Goal: Find specific page/section: Find specific page/section

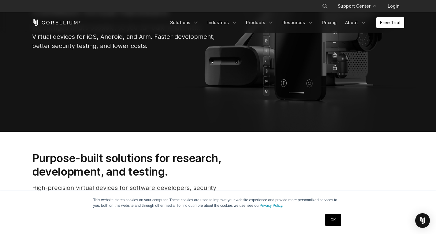
scroll to position [245, 0]
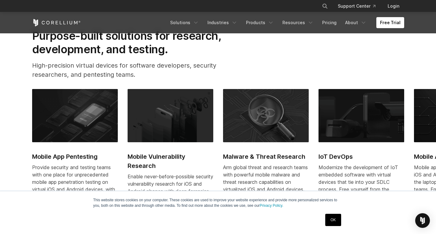
click at [337, 221] on link "OK" at bounding box center [333, 220] width 16 height 12
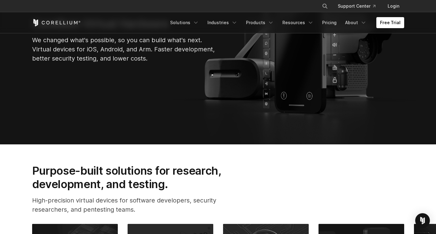
scroll to position [61, 0]
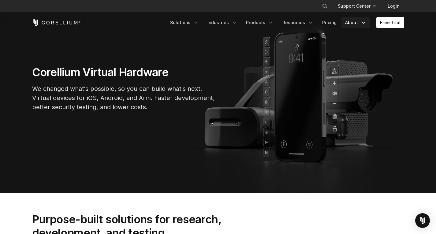
click at [354, 22] on link "About" at bounding box center [356, 22] width 29 height 11
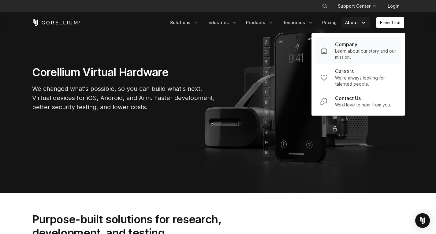
click at [353, 43] on p "Company" at bounding box center [346, 44] width 22 height 7
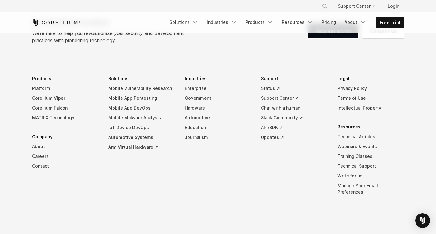
scroll to position [1081, 0]
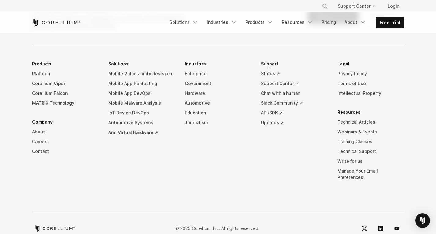
click at [37, 127] on link "About" at bounding box center [65, 132] width 67 height 10
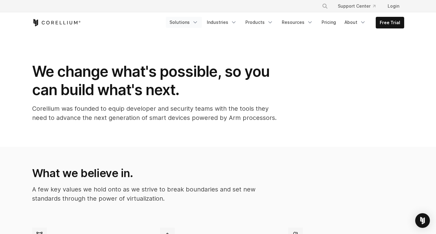
click at [187, 22] on link "Solutions" at bounding box center [184, 22] width 36 height 11
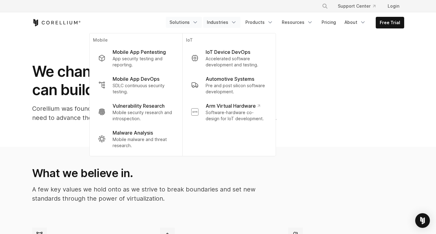
click at [224, 20] on link "Industries" at bounding box center [221, 22] width 37 height 11
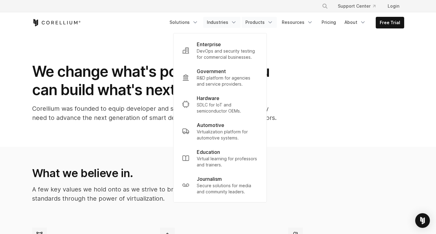
click at [256, 22] on link "Products" at bounding box center [259, 22] width 35 height 11
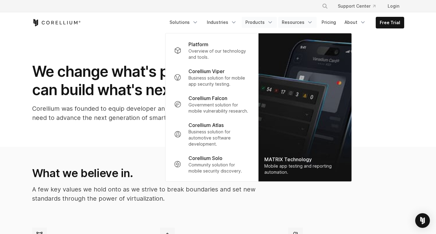
click at [294, 20] on link "Resources" at bounding box center [297, 22] width 39 height 11
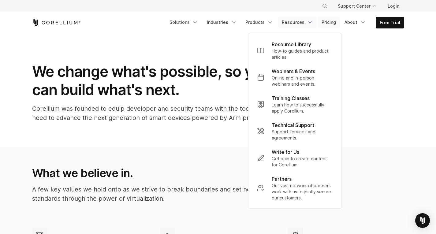
click at [329, 19] on link "Pricing" at bounding box center [329, 22] width 22 height 11
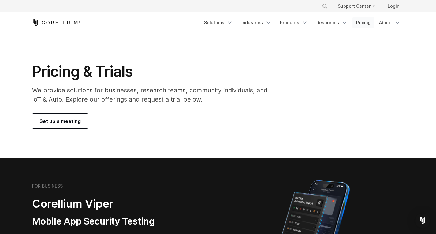
click at [368, 21] on link "Pricing" at bounding box center [364, 22] width 22 height 11
click at [387, 21] on link "About" at bounding box center [390, 22] width 29 height 11
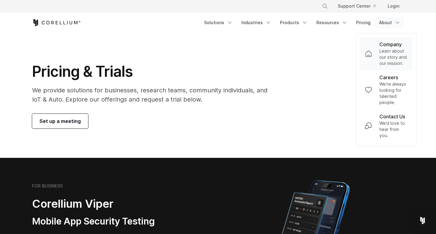
click at [393, 47] on p "Company" at bounding box center [391, 44] width 22 height 7
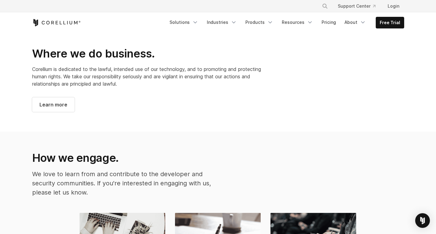
scroll to position [643, 0]
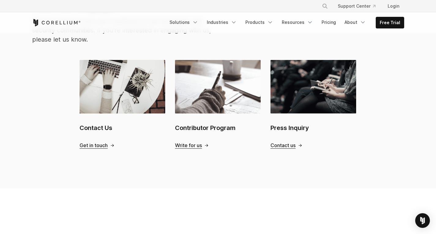
click at [101, 142] on span "Get in touch" at bounding box center [94, 145] width 28 height 6
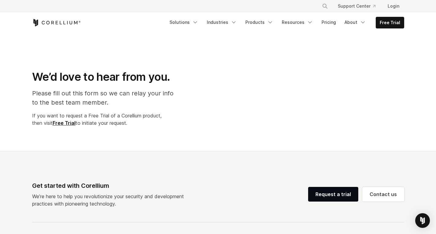
select select "**"
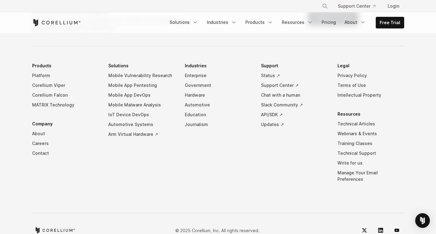
scroll to position [476, 0]
